Goal: Communication & Community: Ask a question

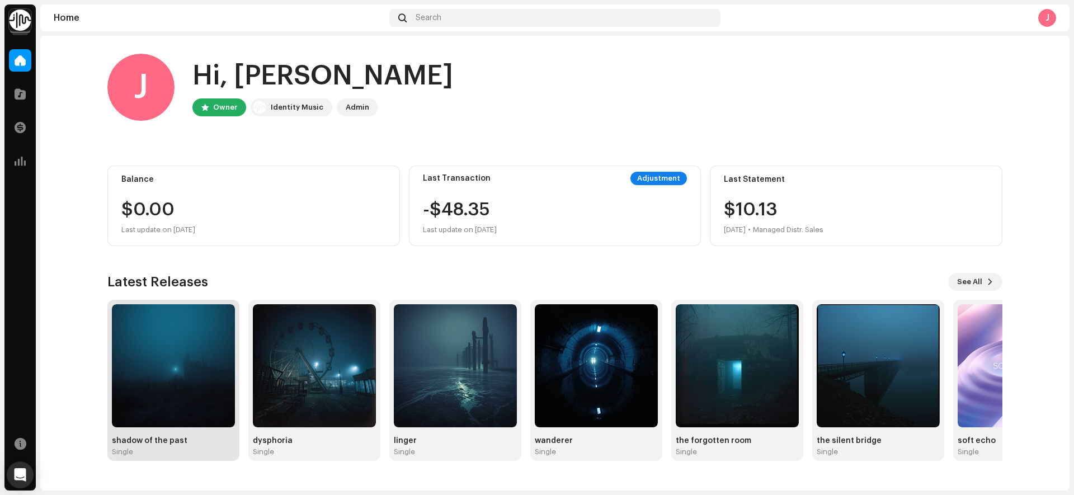
click at [216, 358] on img at bounding box center [173, 365] width 123 height 123
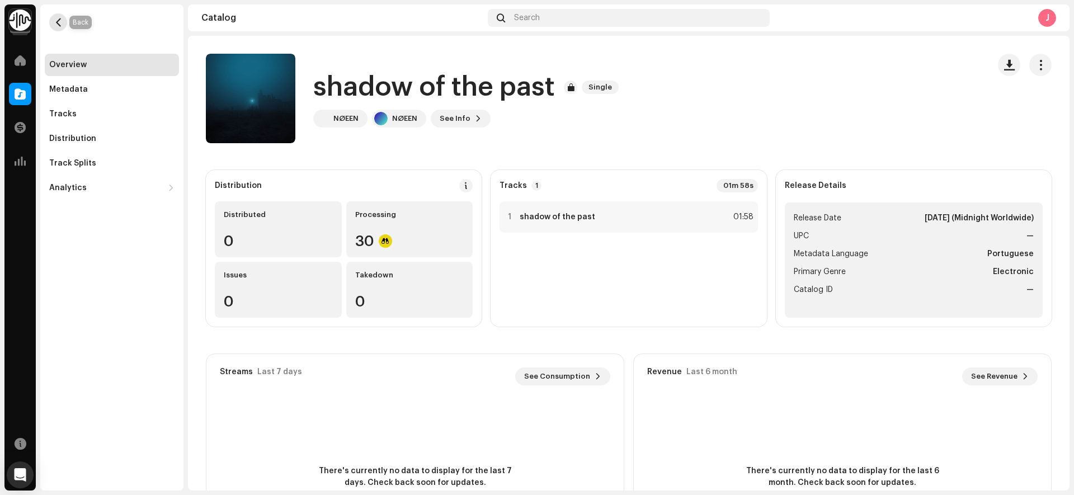
click at [56, 15] on button "button" at bounding box center [58, 22] width 18 height 18
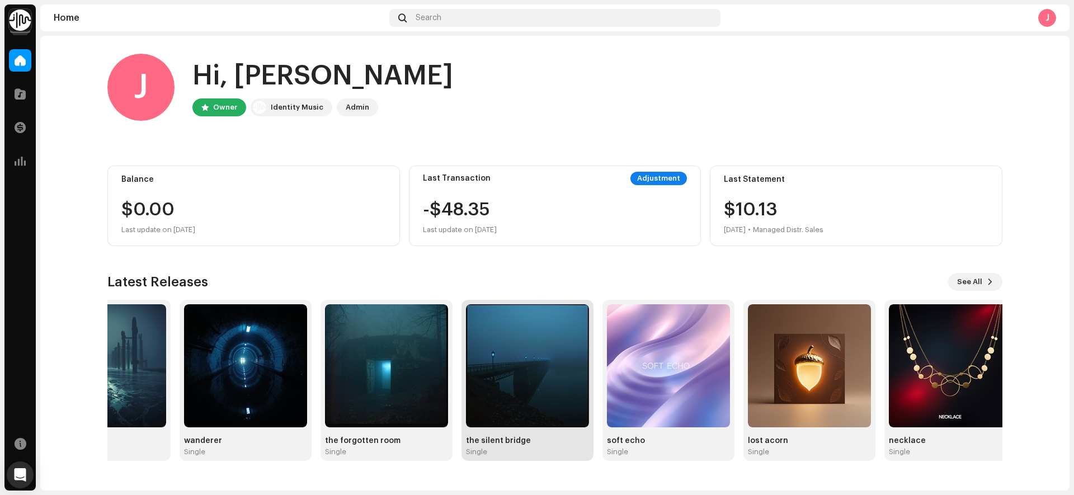
drag, startPoint x: 833, startPoint y: 338, endPoint x: 569, endPoint y: 334, distance: 264.6
click at [563, 334] on img at bounding box center [527, 365] width 123 height 123
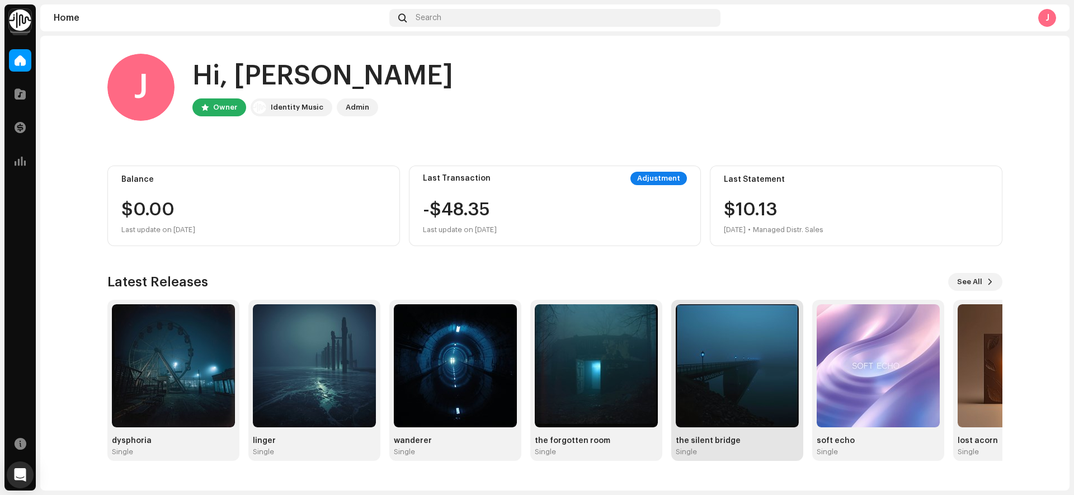
click at [708, 342] on img at bounding box center [737, 365] width 123 height 123
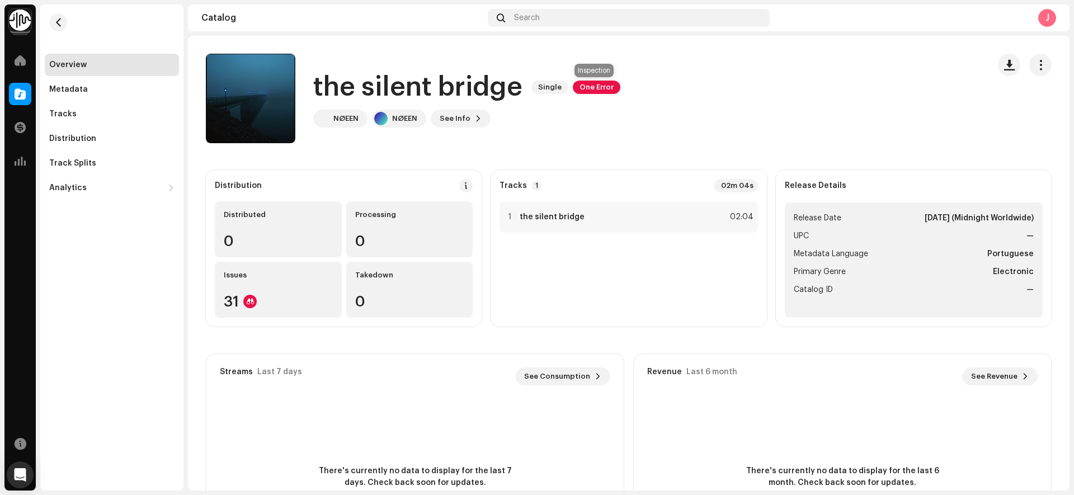
click at [584, 88] on span "One Error" at bounding box center [597, 87] width 48 height 13
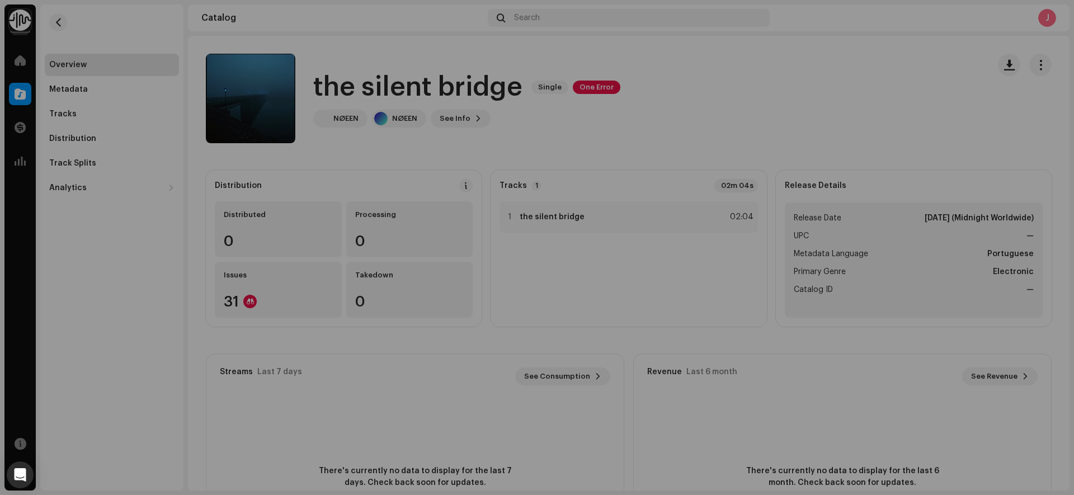
click at [741, 70] on div "Inspection Errors We found the errors below when inspecting your release. IMPOR…" at bounding box center [537, 247] width 1074 height 495
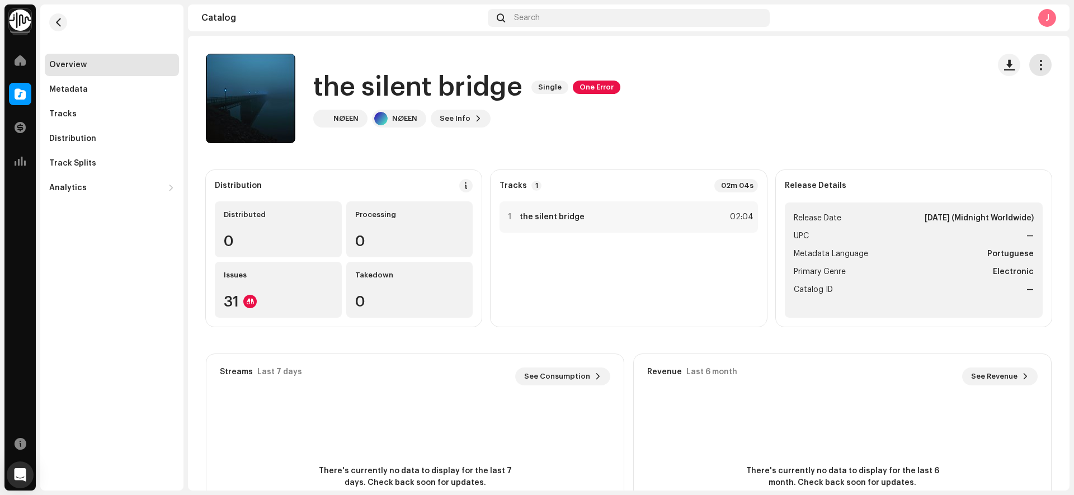
click at [1037, 64] on span "button" at bounding box center [1040, 64] width 11 height 9
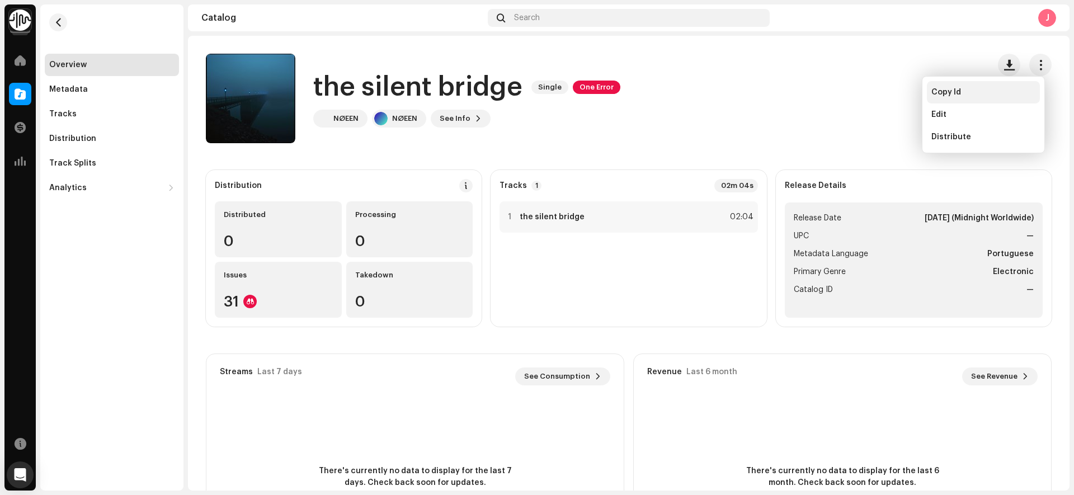
click at [952, 91] on span "Copy Id" at bounding box center [946, 92] width 30 height 9
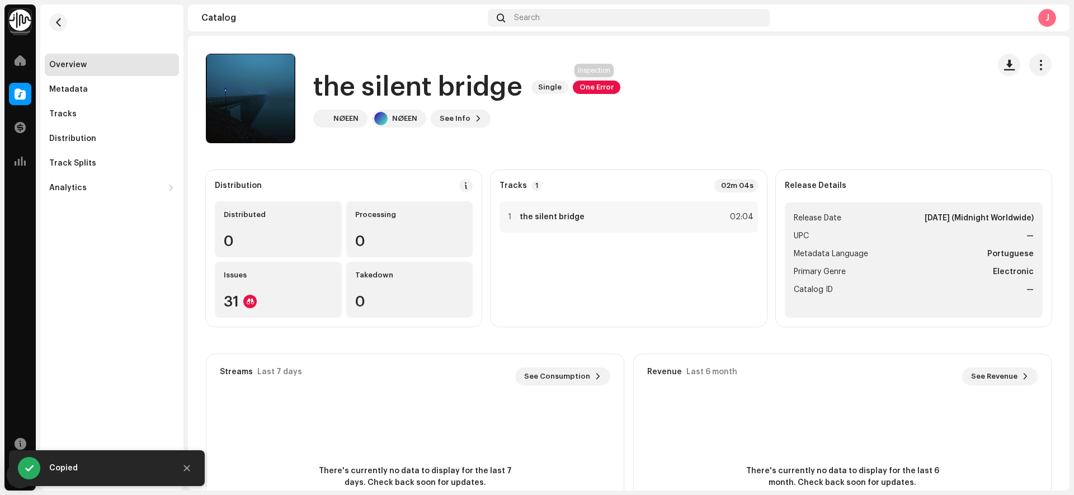
click at [582, 90] on span "One Error" at bounding box center [597, 87] width 48 height 13
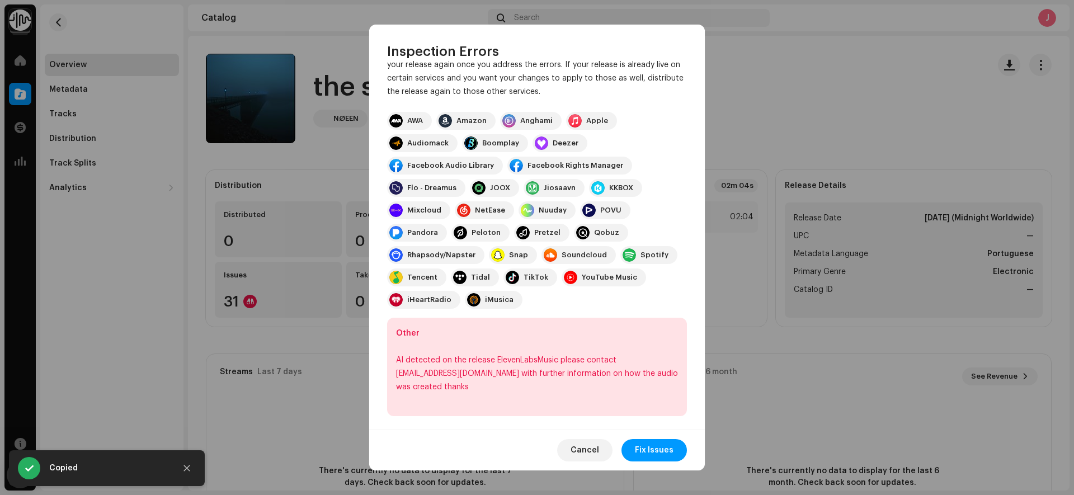
scroll to position [78, 0]
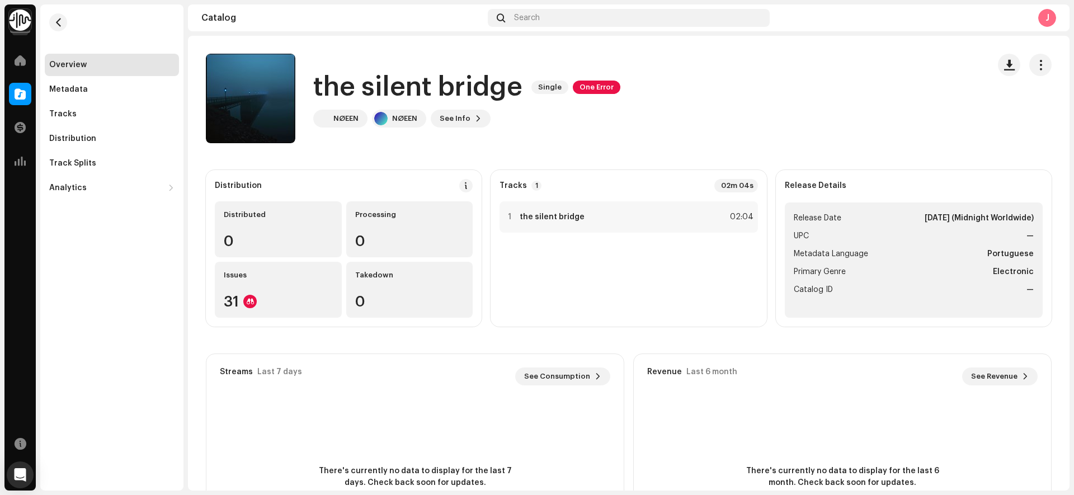
click at [747, 56] on div "Inspection Errors We found the errors below when inspecting your release. IMPOR…" at bounding box center [537, 247] width 1074 height 495
click at [21, 479] on icon "Open Intercom Messenger" at bounding box center [20, 475] width 15 height 15
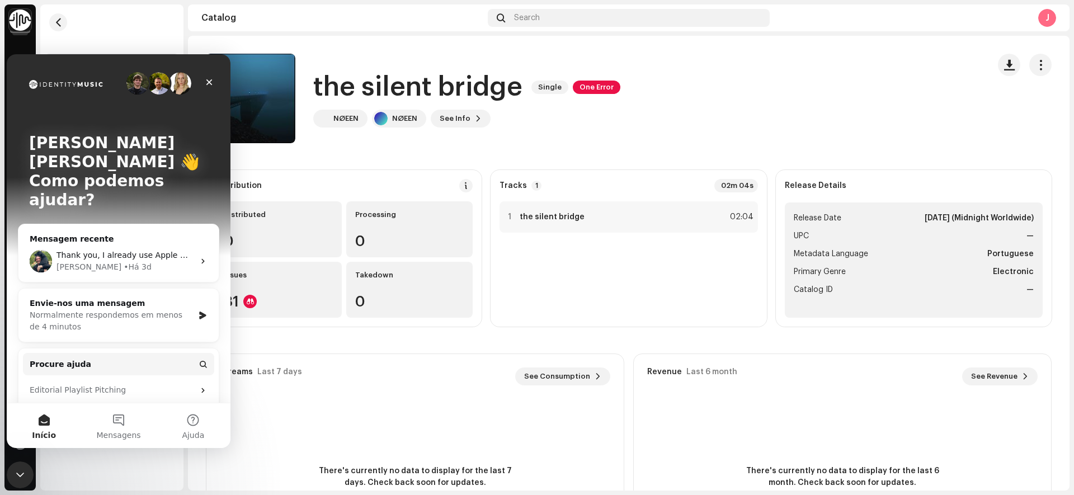
scroll to position [0, 0]
click at [95, 298] on div "Envie-nos uma mensagem" at bounding box center [112, 304] width 164 height 12
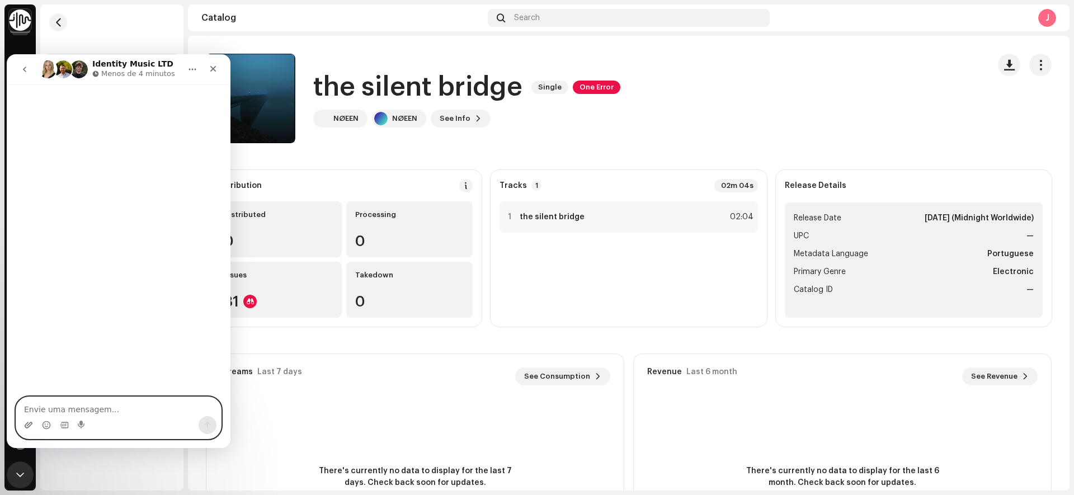
click at [28, 421] on icon "Carregar anexo" at bounding box center [28, 425] width 9 height 9
click at [158, 406] on textarea "Envie uma mensagem..." at bounding box center [118, 406] width 205 height 19
type textarea "hello fam"
click at [25, 421] on icon "Carregar anexo" at bounding box center [28, 425] width 9 height 9
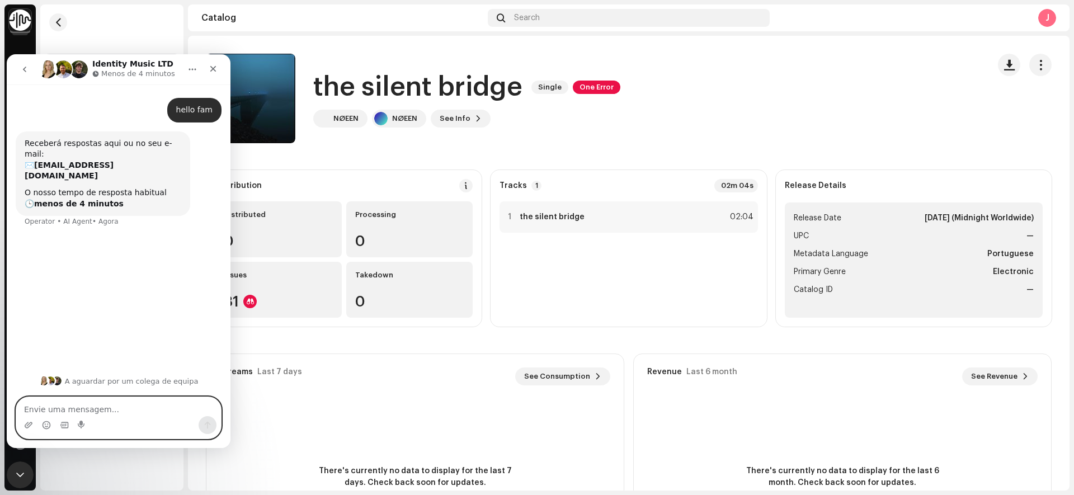
click at [61, 409] on textarea "Envie uma mensagem..." at bounding box center [118, 406] width 205 height 19
click at [26, 423] on icon "Carregar anexo" at bounding box center [29, 425] width 8 height 6
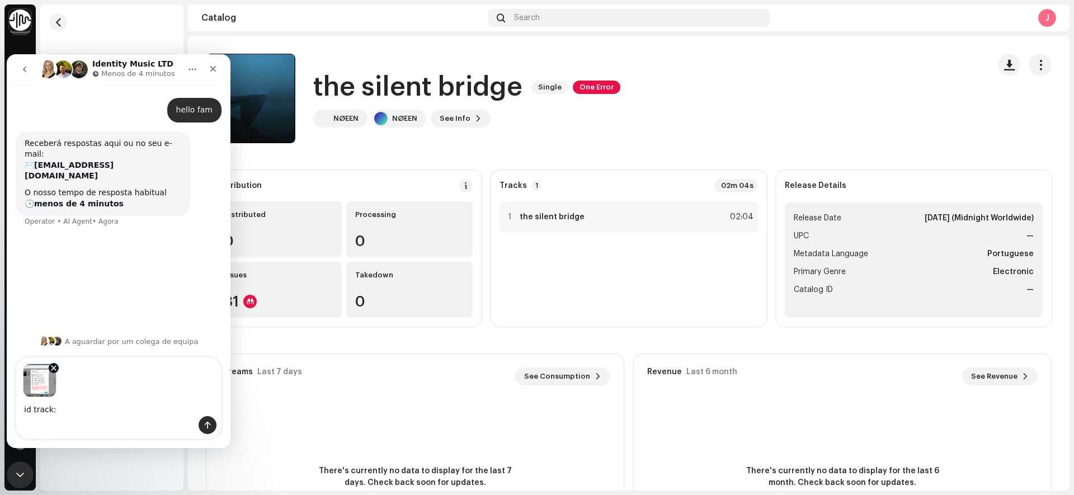
type textarea "id track: 3047073"
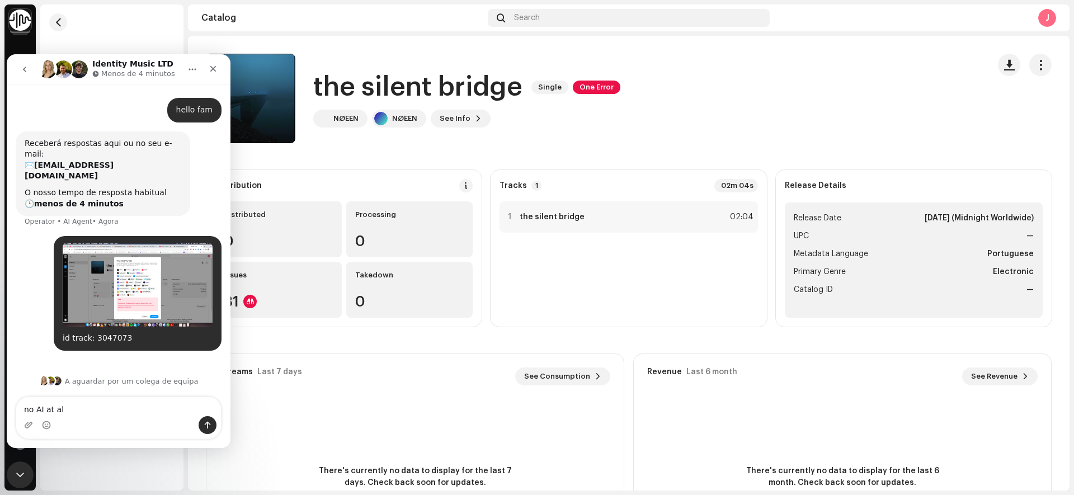
type textarea "no AI at all"
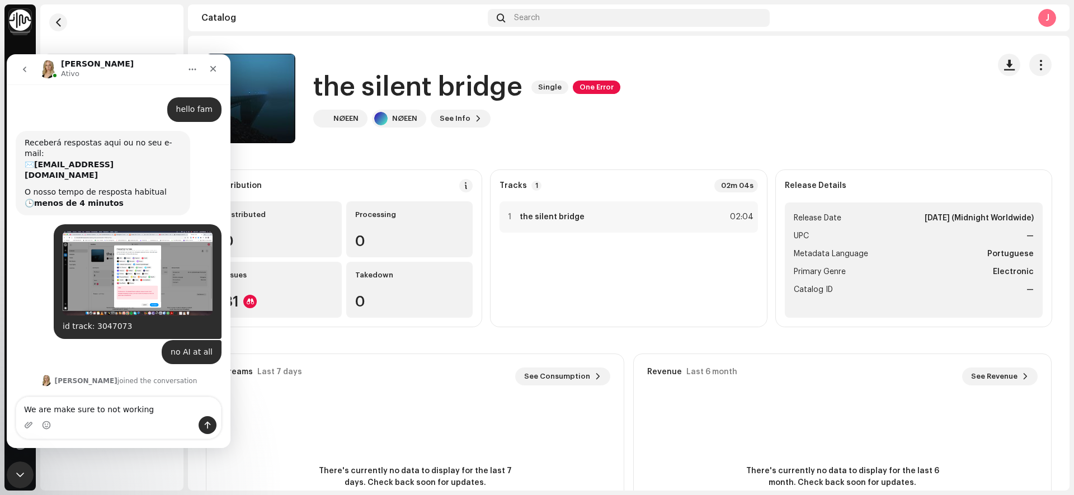
scroll to position [50, 0]
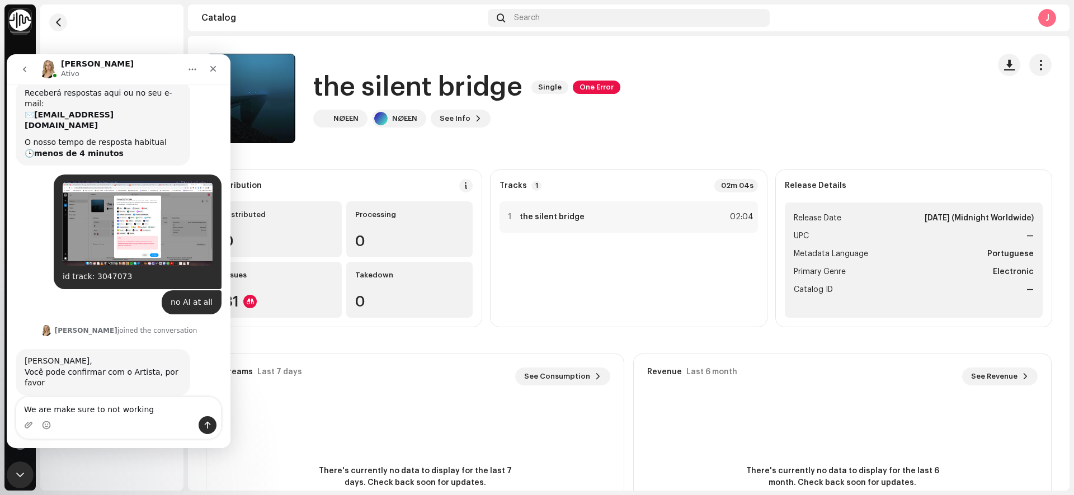
drag, startPoint x: 112, startPoint y: 413, endPoint x: 101, endPoint y: 411, distance: 10.8
click at [101, 411] on textarea "We are make sure to not working" at bounding box center [118, 406] width 205 height 19
click at [177, 405] on textarea "We are make sure to not working" at bounding box center [118, 406] width 205 height 19
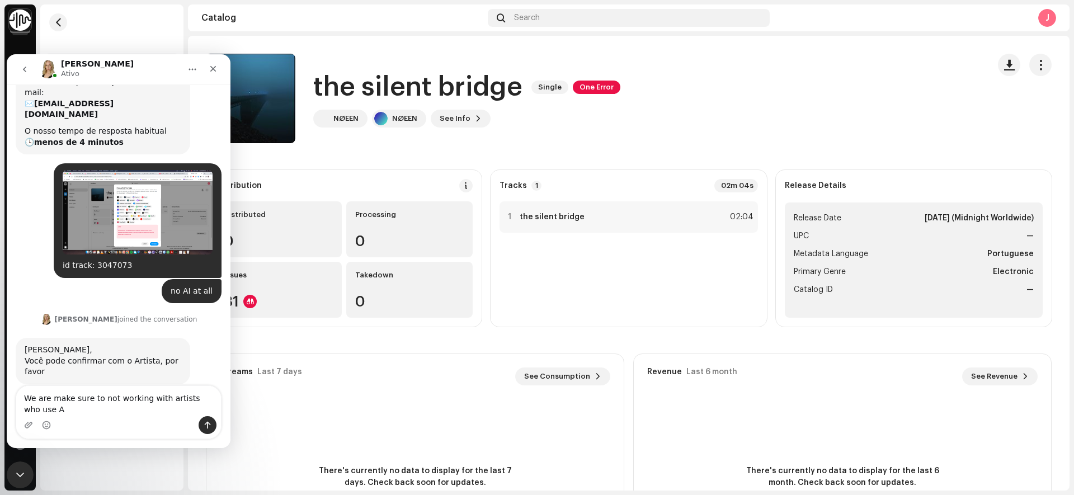
type textarea "We are make sure to not working with artists who use AI"
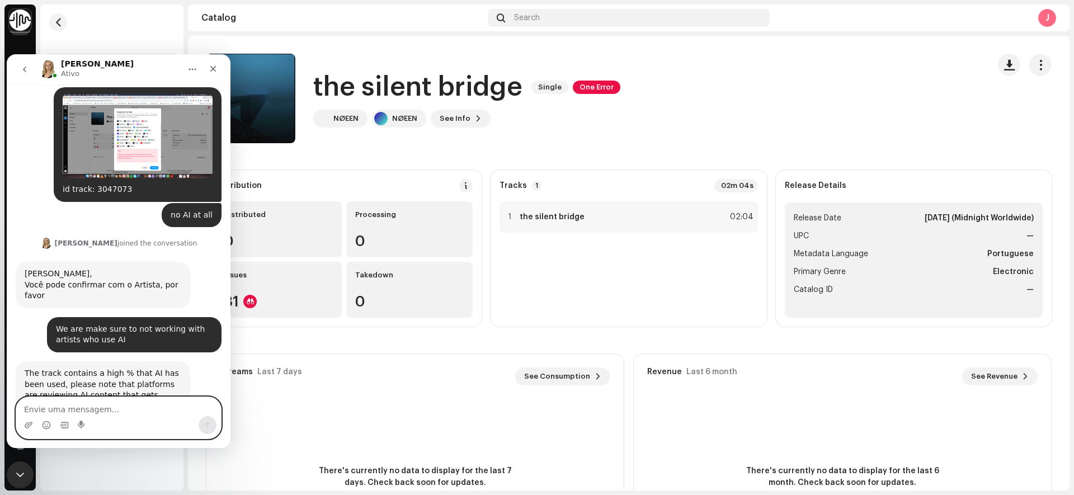
scroll to position [215, 0]
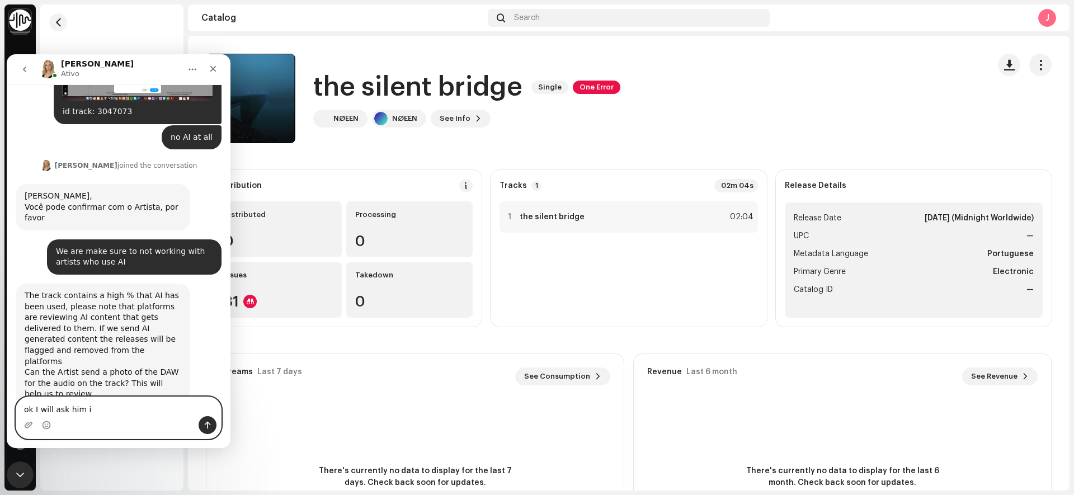
type textarea "ok I will ask him it"
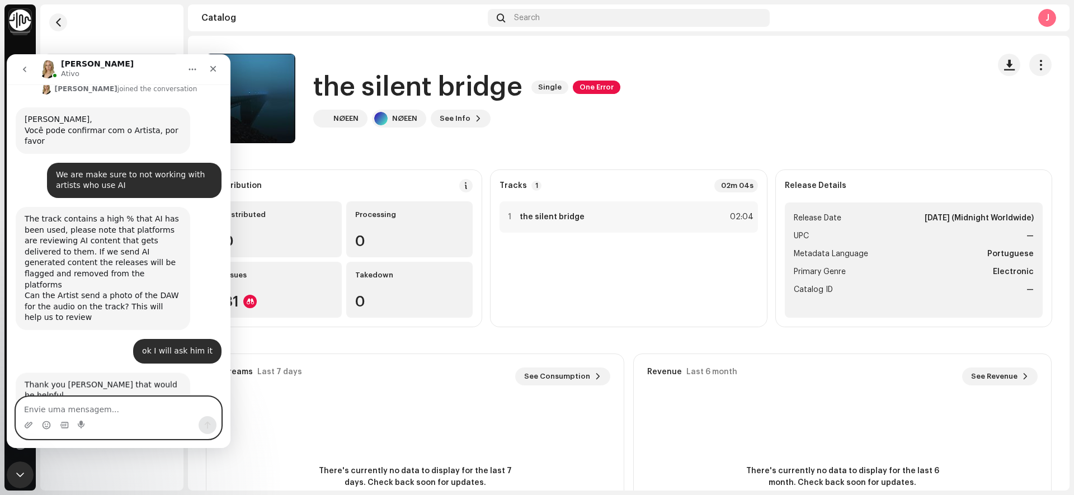
scroll to position [282, 0]
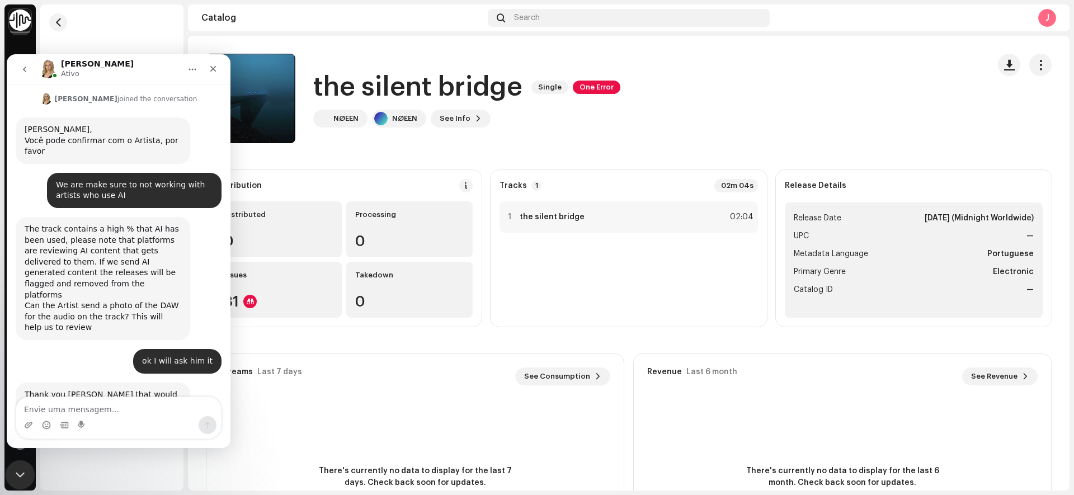
click at [23, 471] on icon "Fechar mensagem da Intercom" at bounding box center [18, 472] width 13 height 13
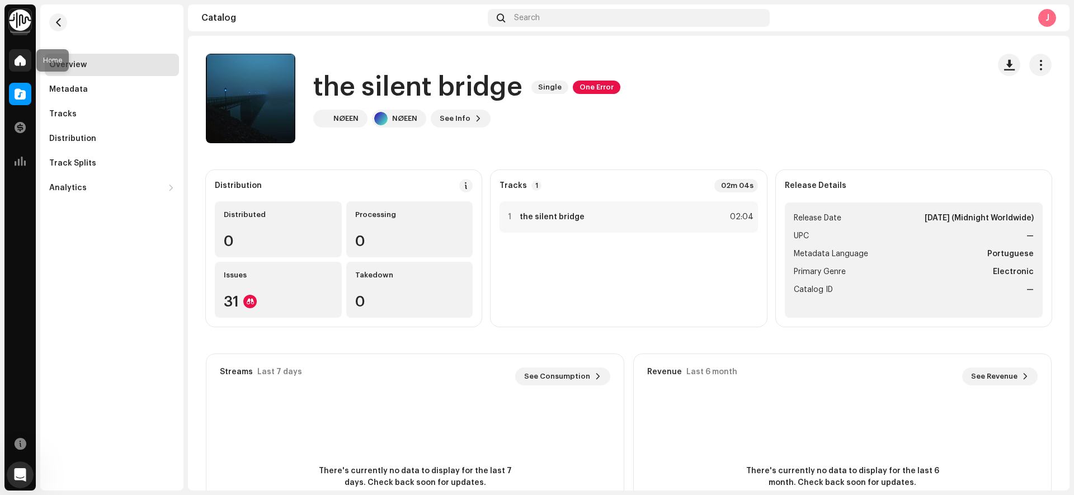
click at [21, 65] on span at bounding box center [20, 60] width 11 height 9
